Goal: Complete application form

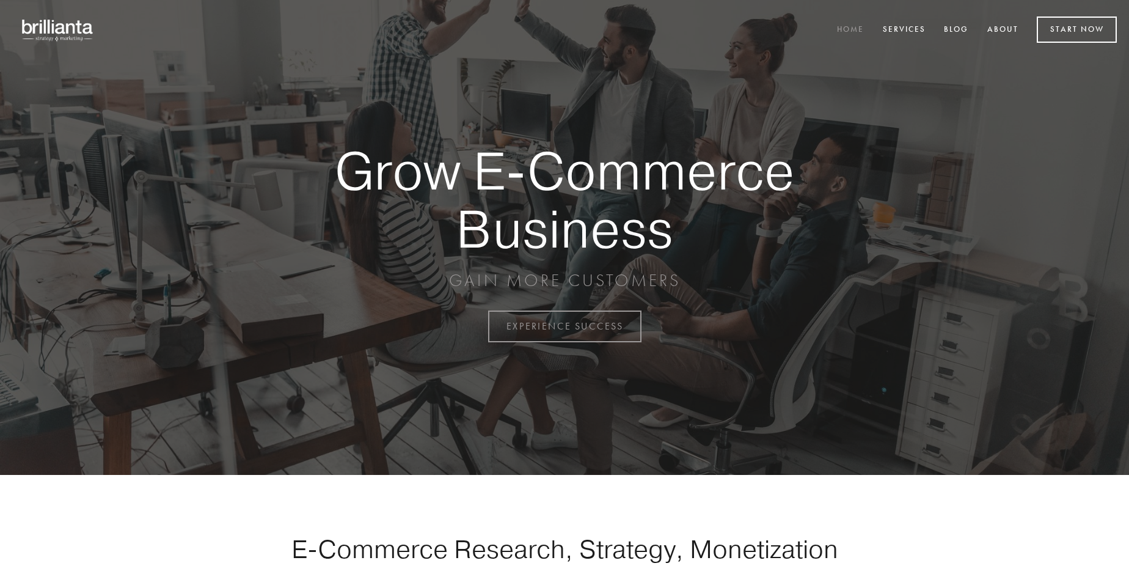
scroll to position [3202, 0]
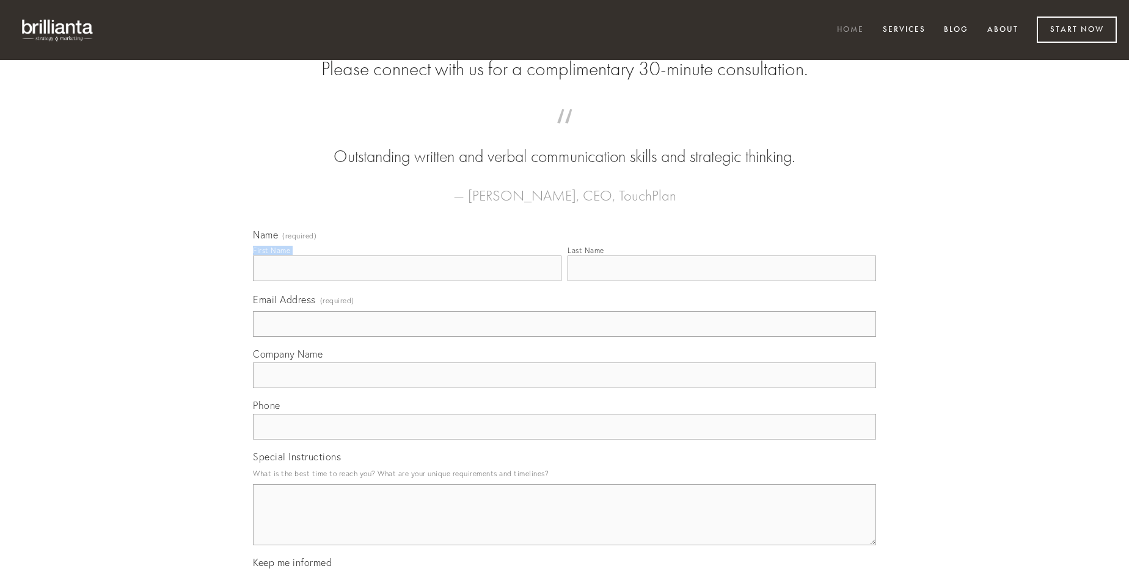
type input "[PERSON_NAME]"
click at [721, 281] on input "Last Name" at bounding box center [721, 268] width 308 height 26
type input "[PERSON_NAME]"
click at [564, 337] on input "Email Address (required)" at bounding box center [564, 324] width 623 height 26
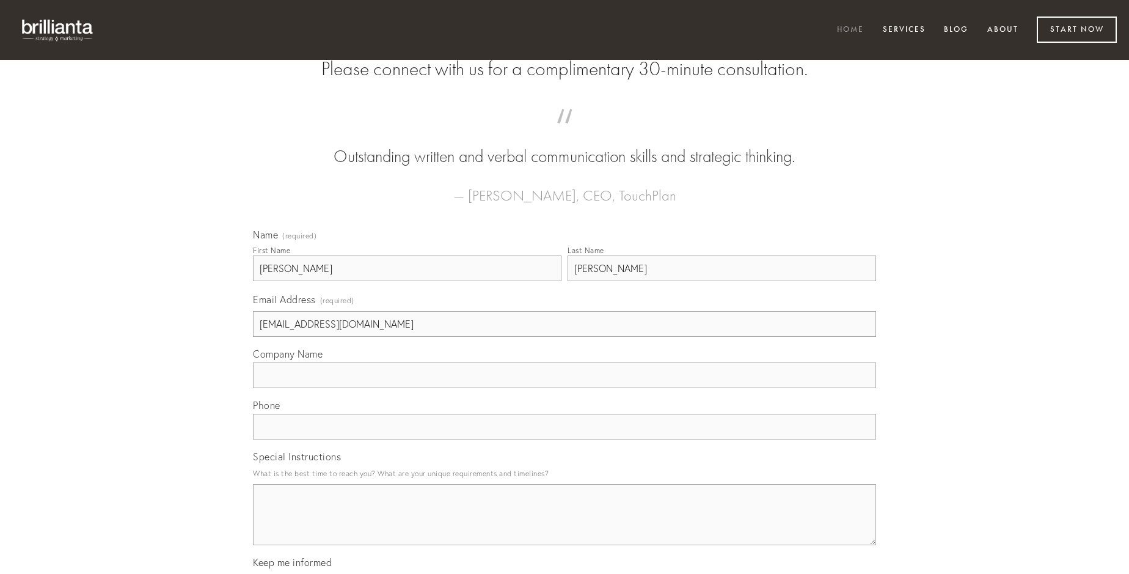
type input "[EMAIL_ADDRESS][DOMAIN_NAME]"
click at [564, 388] on input "Company Name" at bounding box center [564, 375] width 623 height 26
type input "valens"
click at [564, 439] on input "text" at bounding box center [564, 427] width 623 height 26
click at [564, 525] on textarea "Special Instructions" at bounding box center [564, 514] width 623 height 61
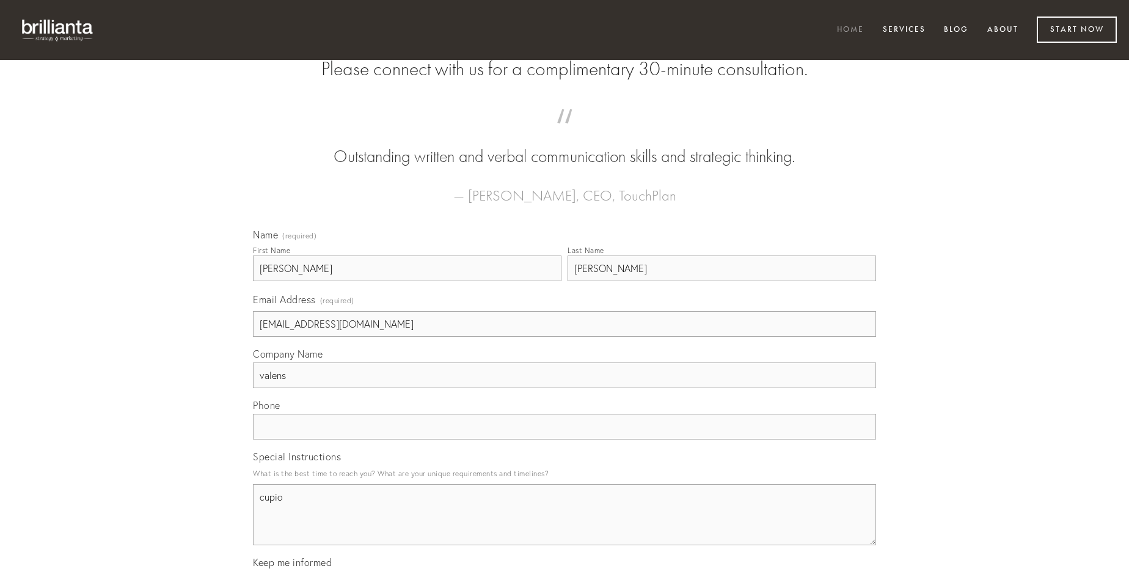
type textarea "cupio"
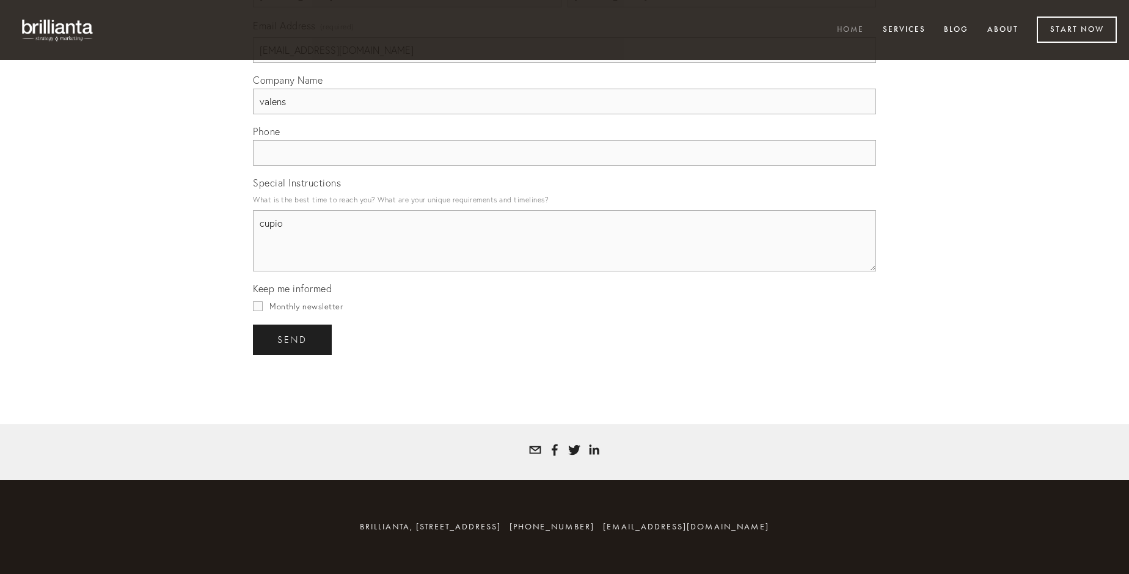
click at [293, 339] on span "send" at bounding box center [292, 339] width 30 height 11
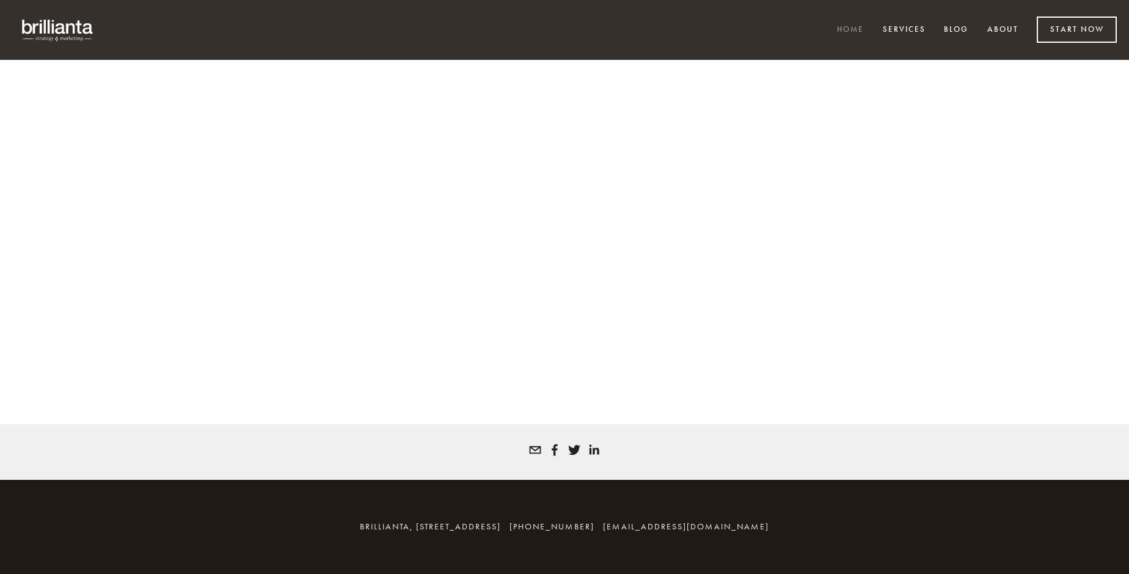
scroll to position [3186, 0]
